Goal: Find specific page/section: Find specific page/section

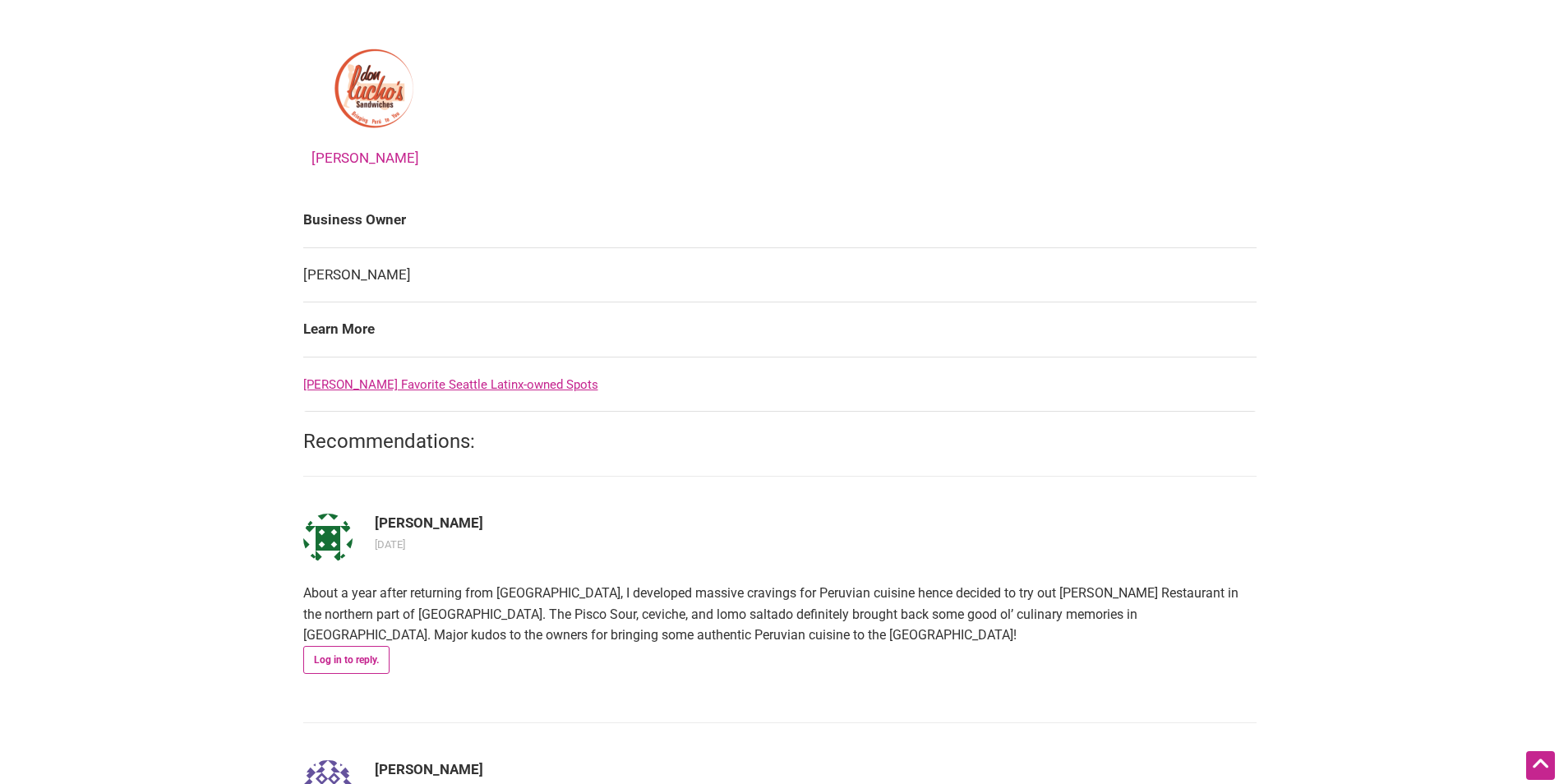
scroll to position [985, 0]
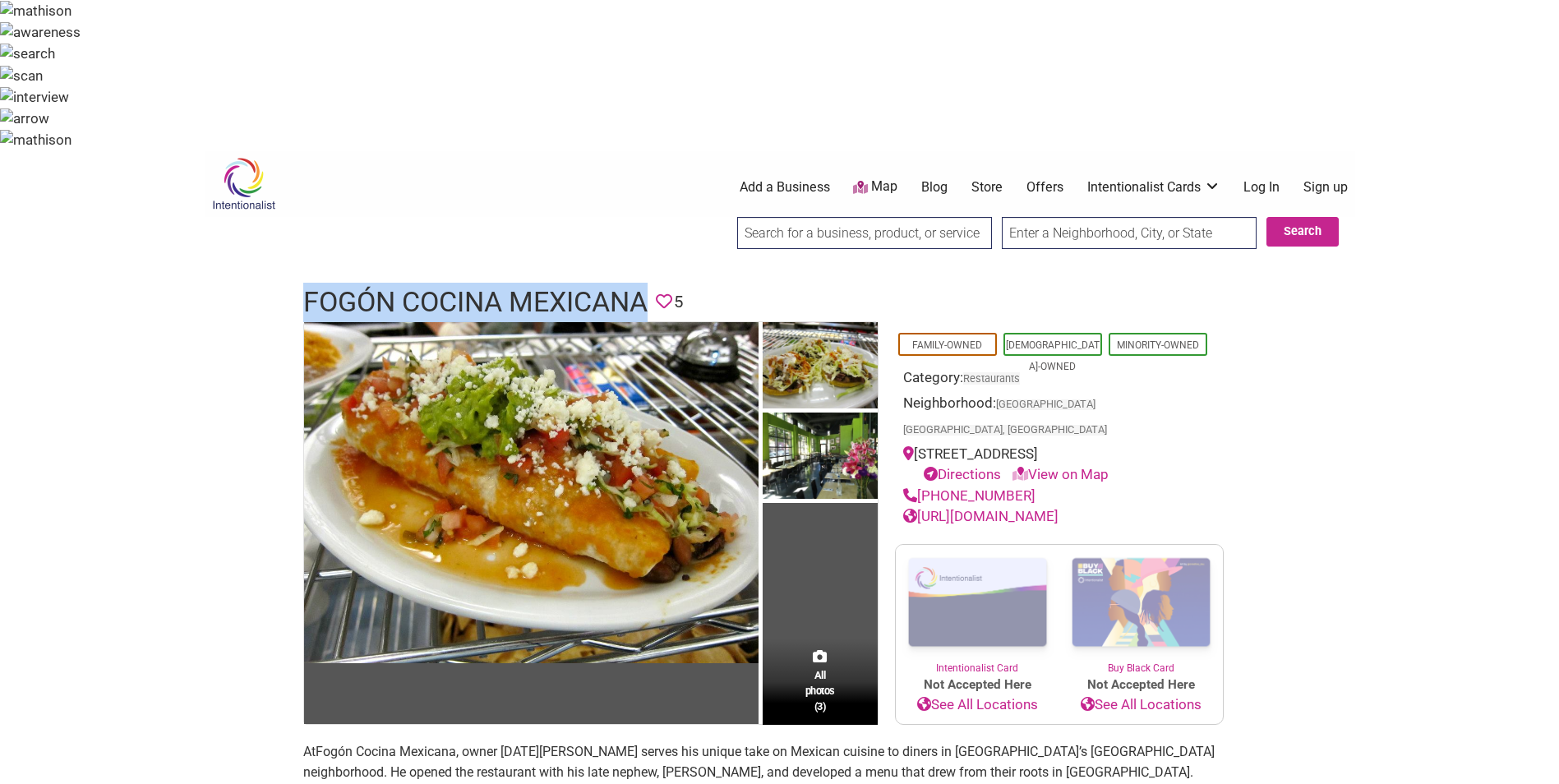
drag, startPoint x: 647, startPoint y: 142, endPoint x: 308, endPoint y: 154, distance: 339.2
click at [308, 283] on h1 "Fogón Cocina Mexicana" at bounding box center [475, 303] width 345 height 40
drag, startPoint x: 308, startPoint y: 154, endPoint x: 327, endPoint y: 150, distance: 19.4
copy h1 "Fogón Cocina Mexicana"
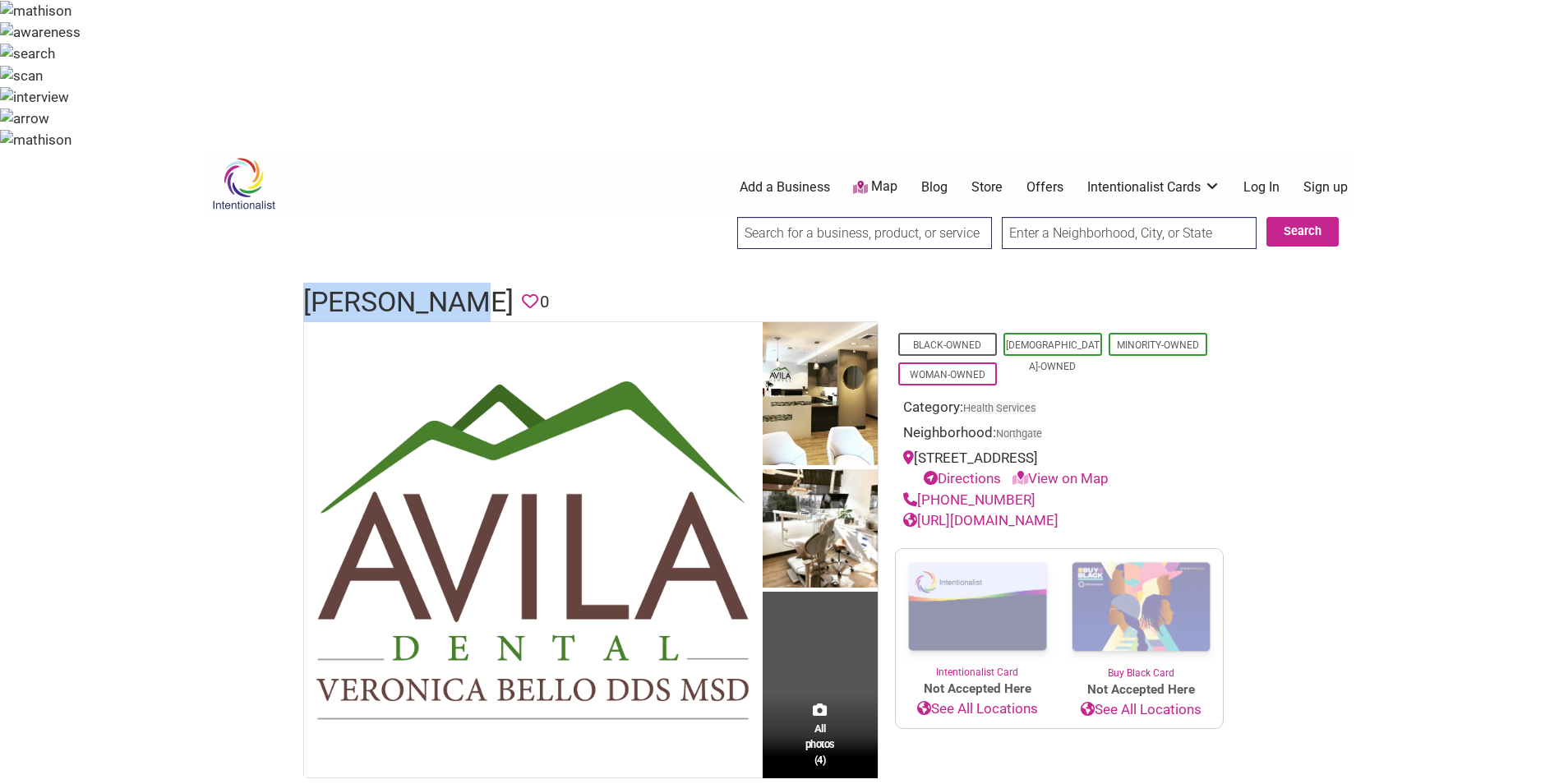
drag, startPoint x: 476, startPoint y: 150, endPoint x: 302, endPoint y: 163, distance: 174.5
click at [302, 283] on div "[PERSON_NAME] Dental Favorite 0" at bounding box center [780, 303] width 986 height 40
drag, startPoint x: 302, startPoint y: 163, endPoint x: 361, endPoint y: 152, distance: 60.0
copy h1 "Avila Denta"
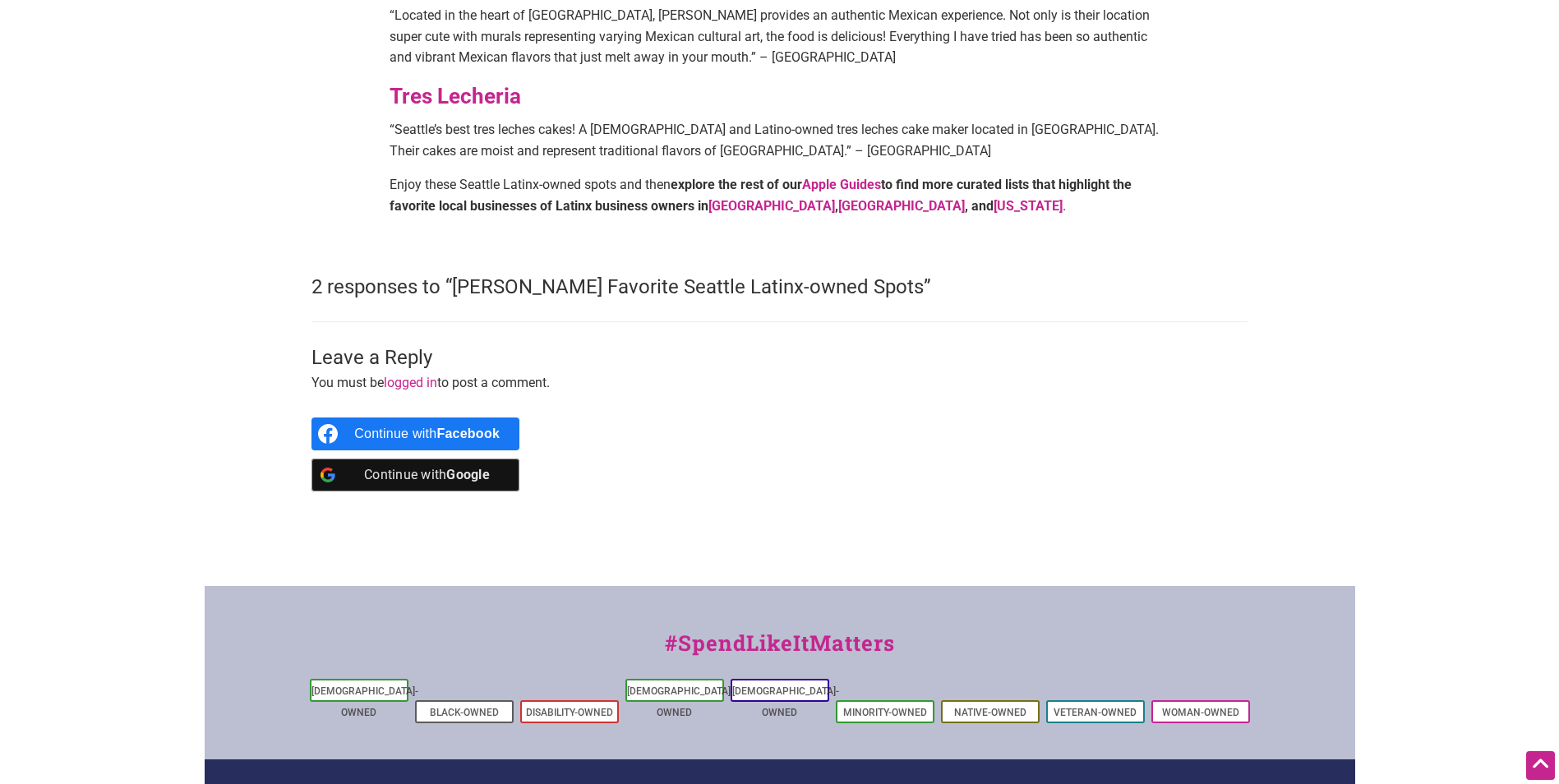
scroll to position [1643, 0]
